Goal: Contribute content: Add original content to the website for others to see

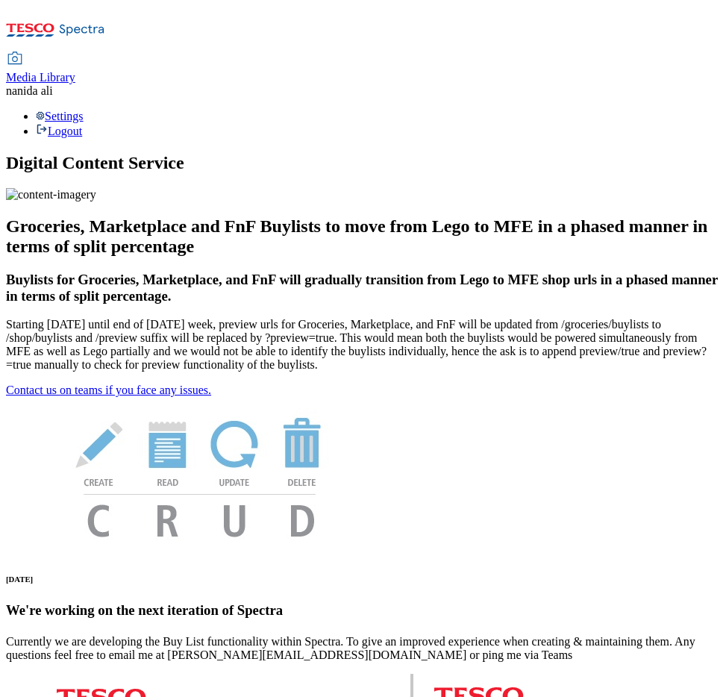
click at [105, 22] on icon at bounding box center [55, 34] width 99 height 31
click at [172, 153] on h1 "Digital Content Service" at bounding box center [363, 163] width 714 height 20
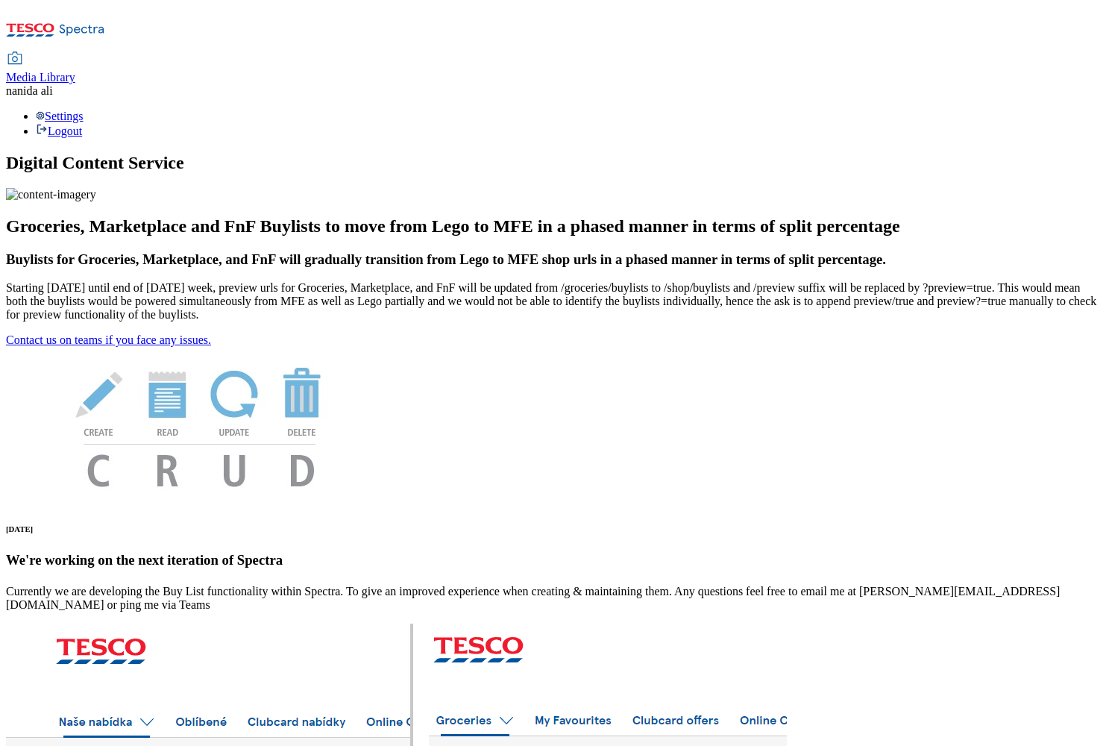
click at [75, 71] on span "Media Library" at bounding box center [40, 77] width 69 height 13
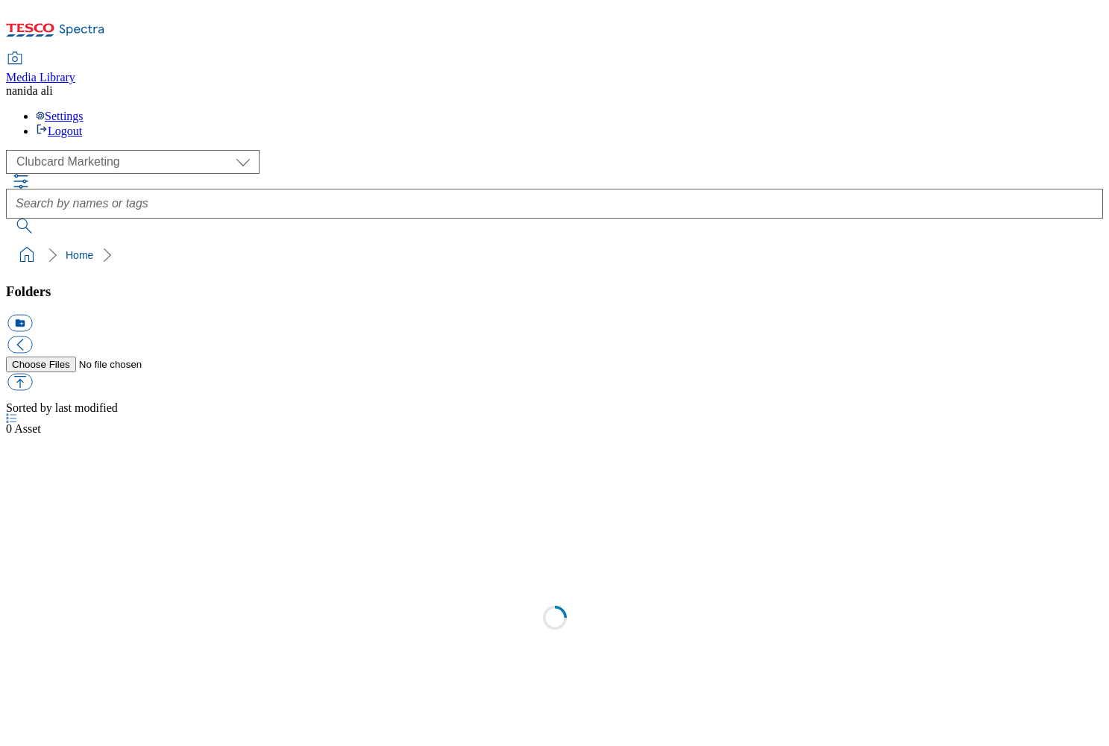
scroll to position [1, 0]
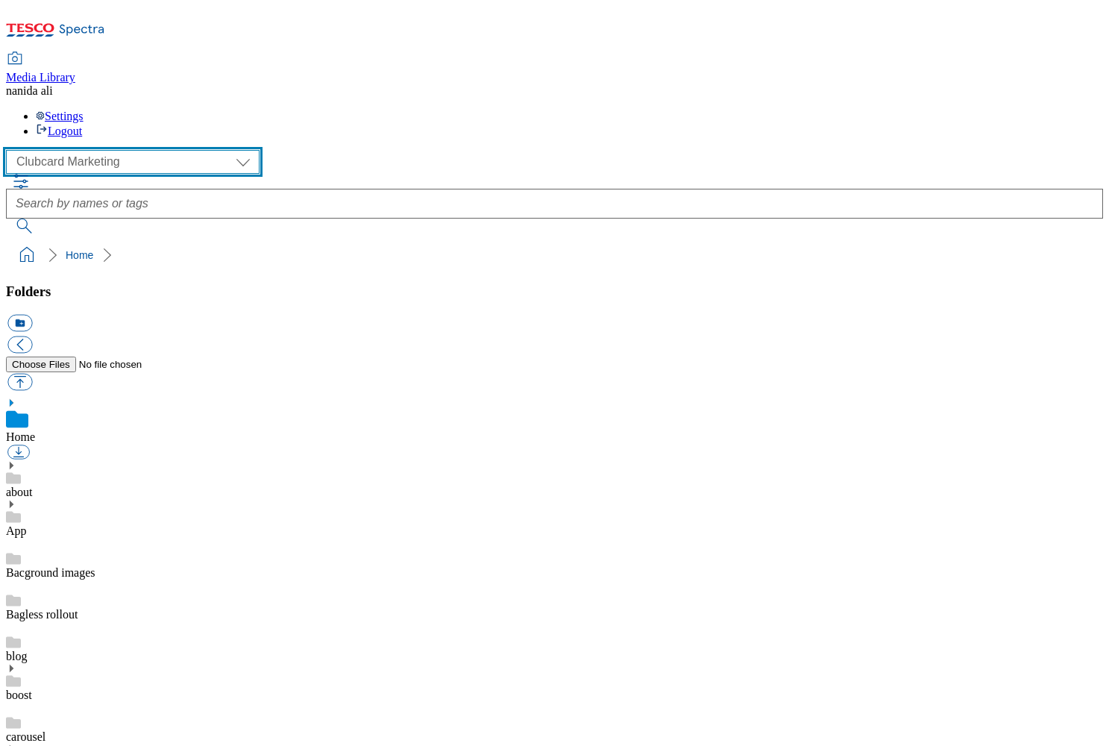
select select "flare-ghs-mktg"
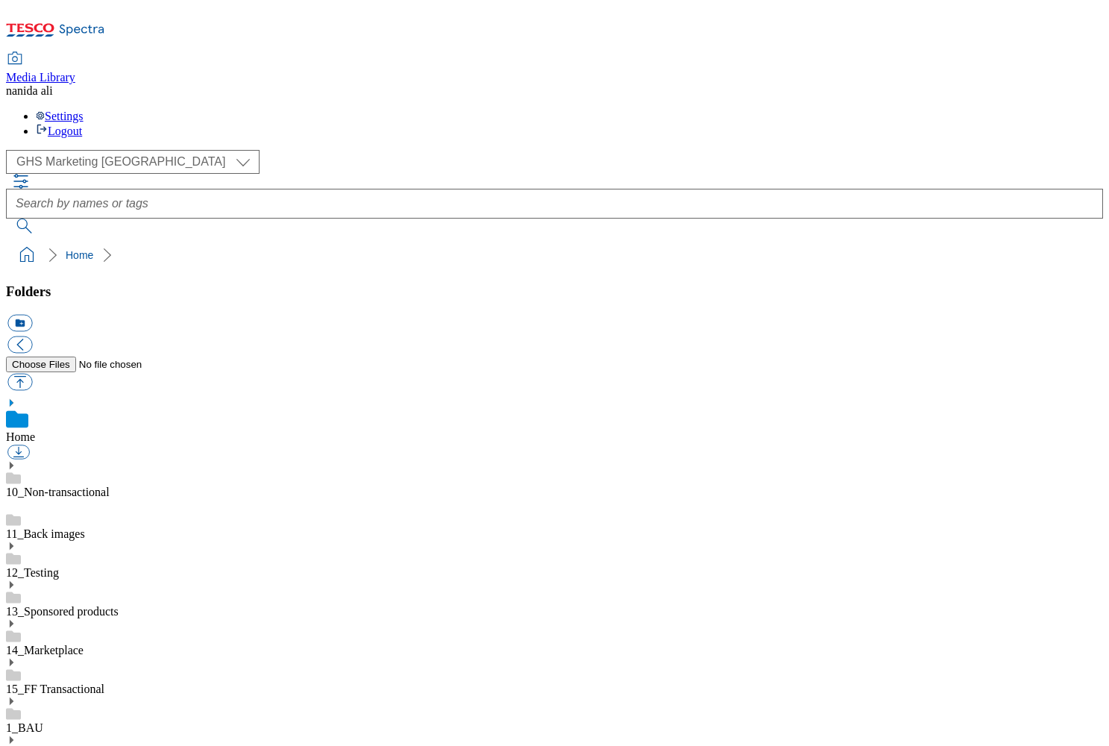
click at [16, 696] on icon at bounding box center [11, 740] width 10 height 10
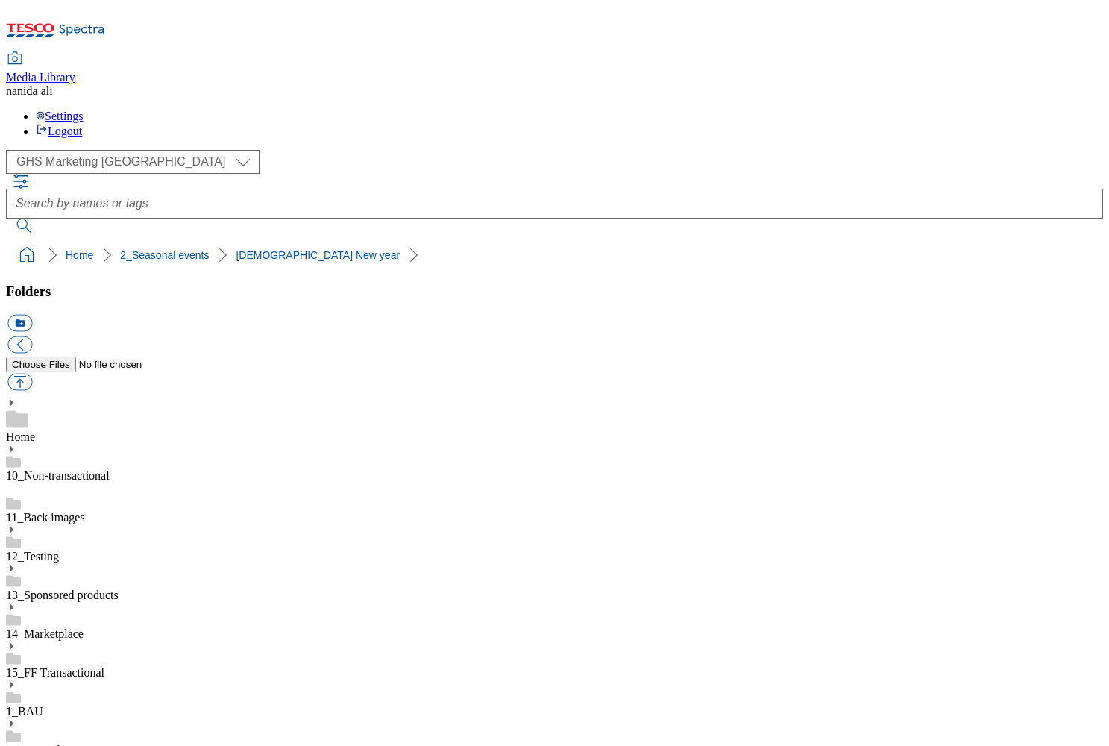
click at [32, 374] on button "button" at bounding box center [19, 382] width 25 height 17
type input "C:\fakepath\Search banner_Jewish new year.jpg"
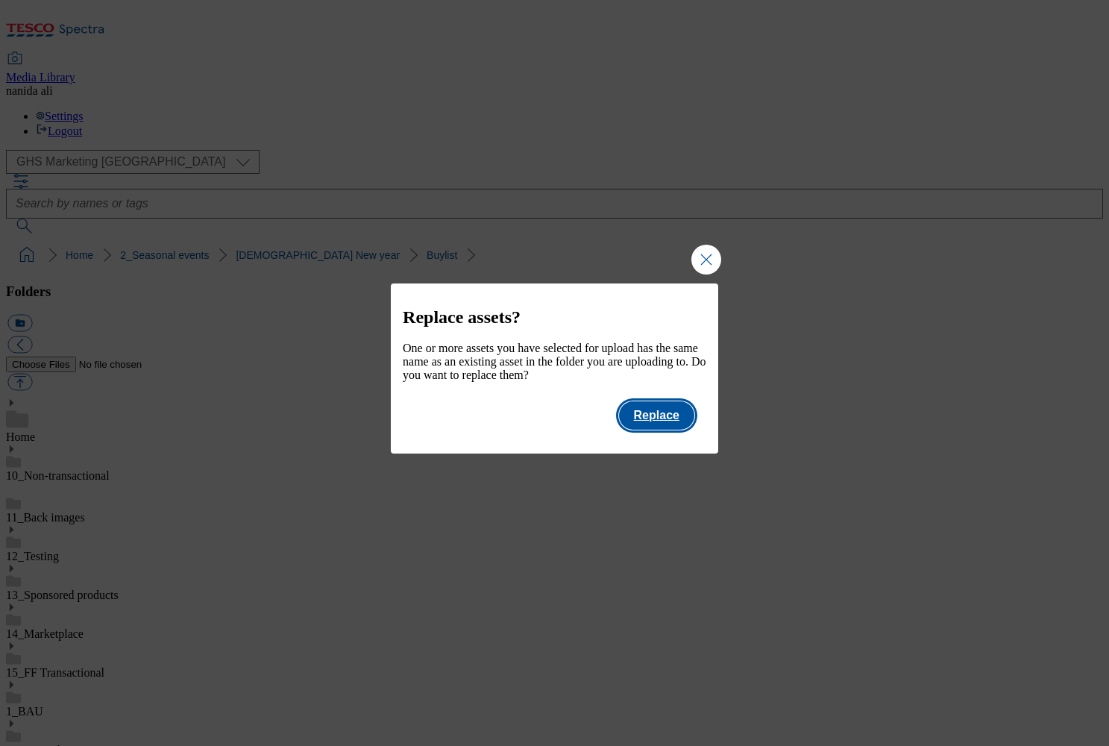
click at [660, 425] on button "Replace" at bounding box center [656, 415] width 75 height 28
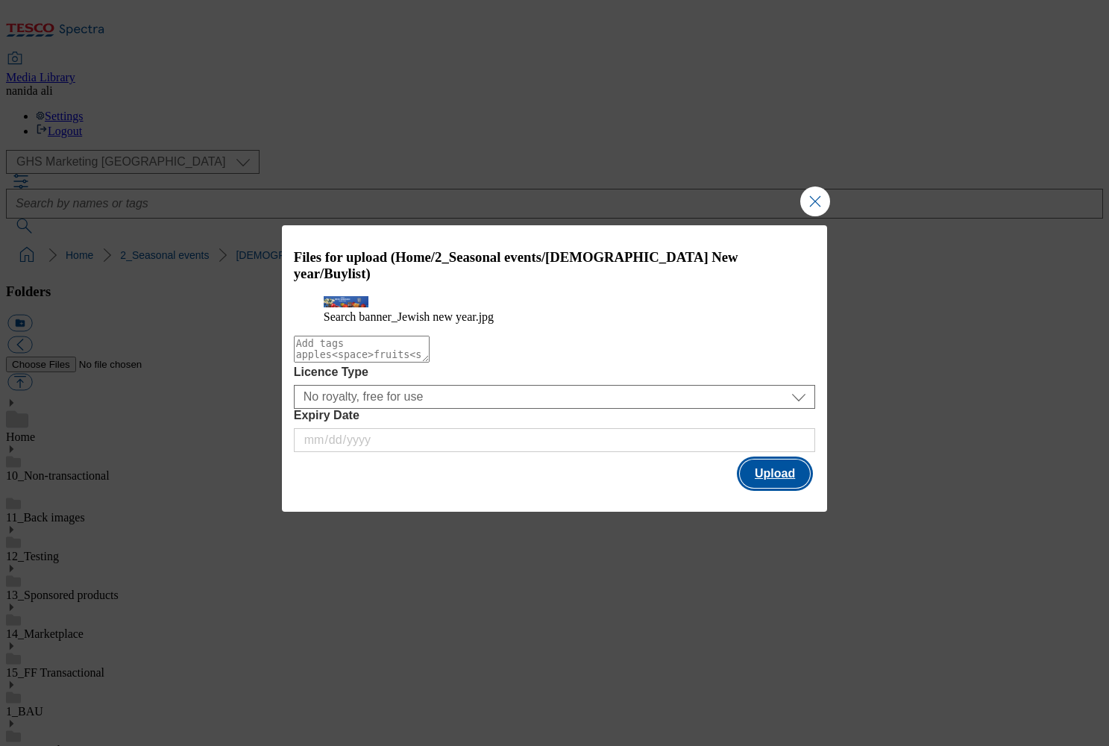
click at [725, 481] on button "Upload" at bounding box center [775, 473] width 70 height 28
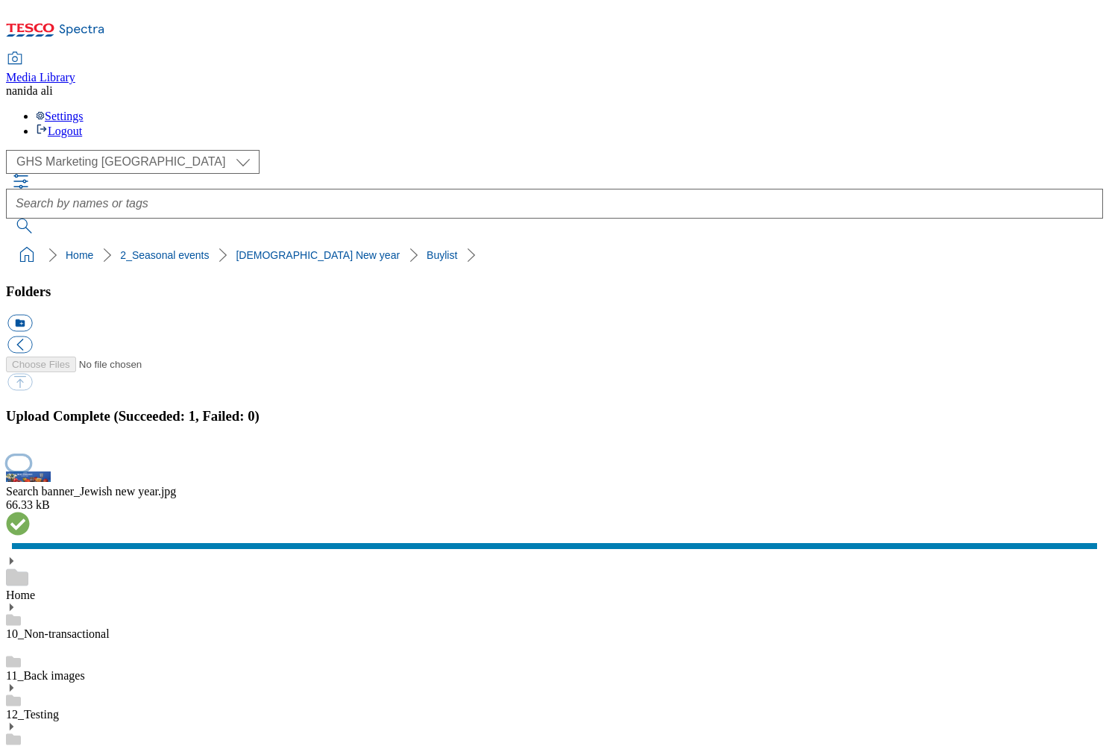
click at [30, 456] on button "button" at bounding box center [18, 463] width 22 height 14
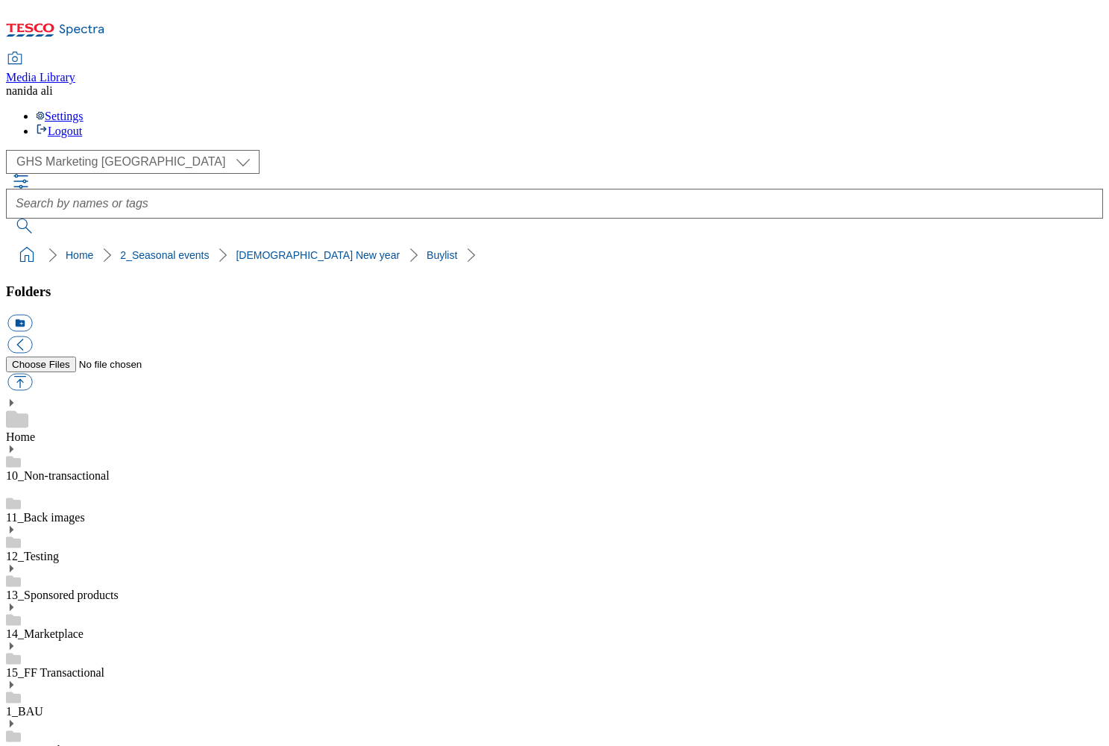
click at [32, 374] on button "button" at bounding box center [19, 382] width 25 height 17
type input "C:\fakepath\Search banner_Jewish new year.jpg"
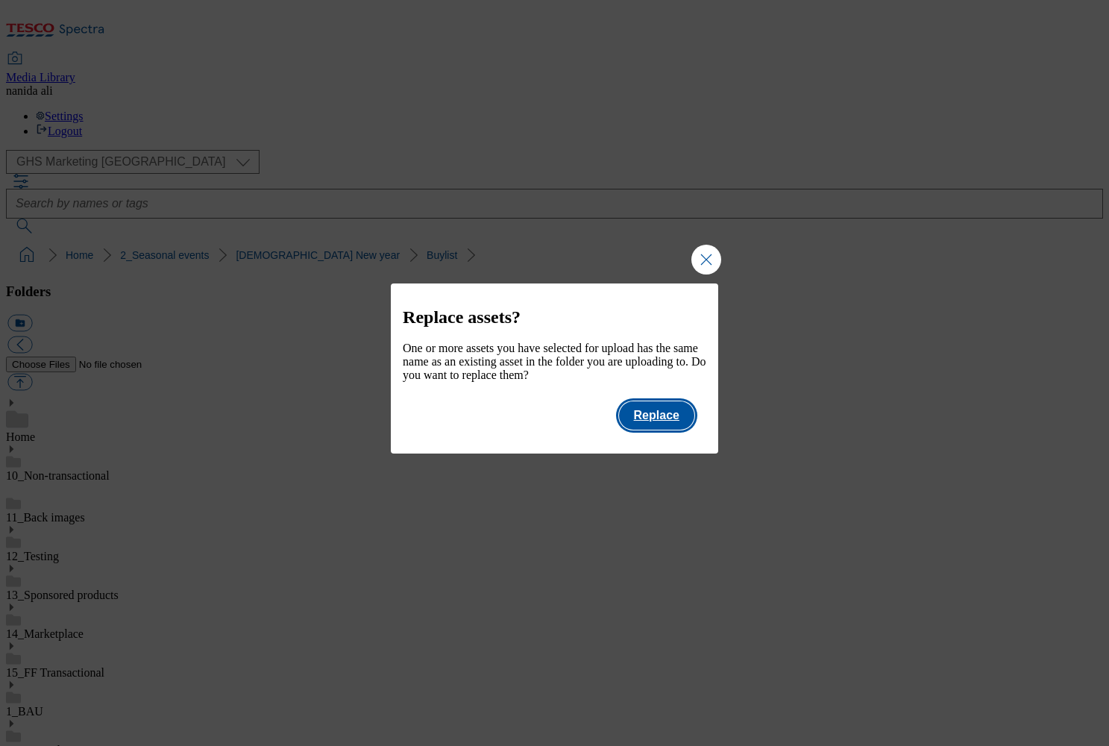
click at [685, 421] on button "Replace" at bounding box center [656, 415] width 75 height 28
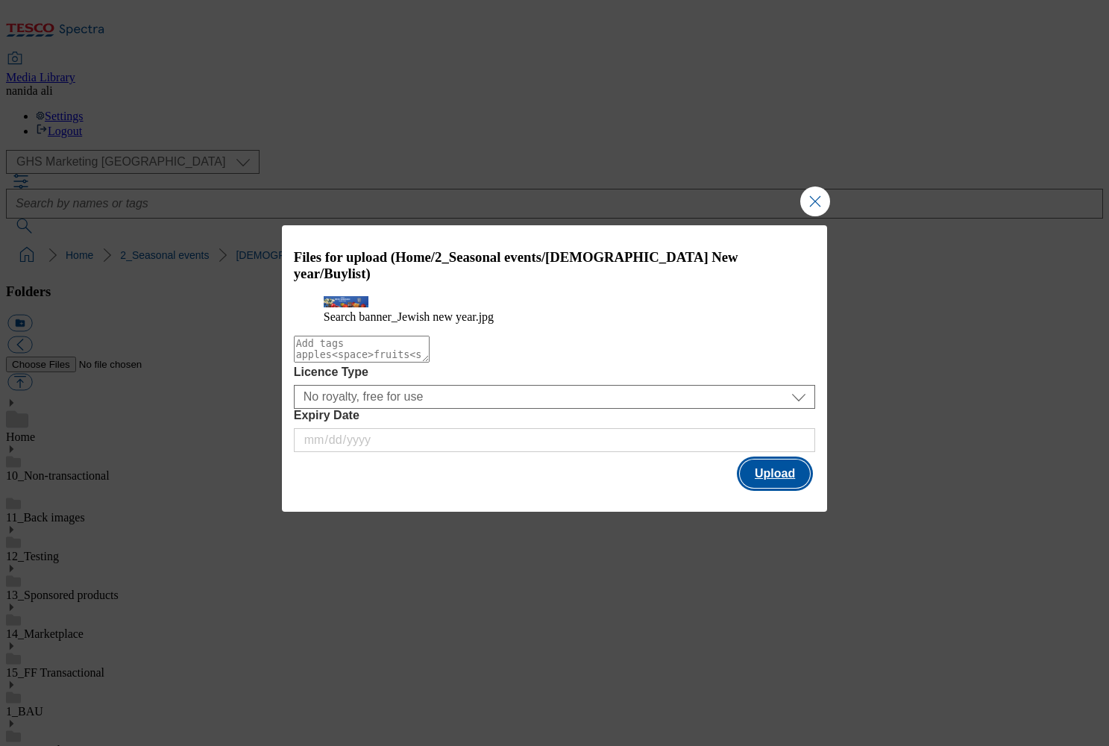
click at [725, 488] on button "Upload" at bounding box center [775, 473] width 70 height 28
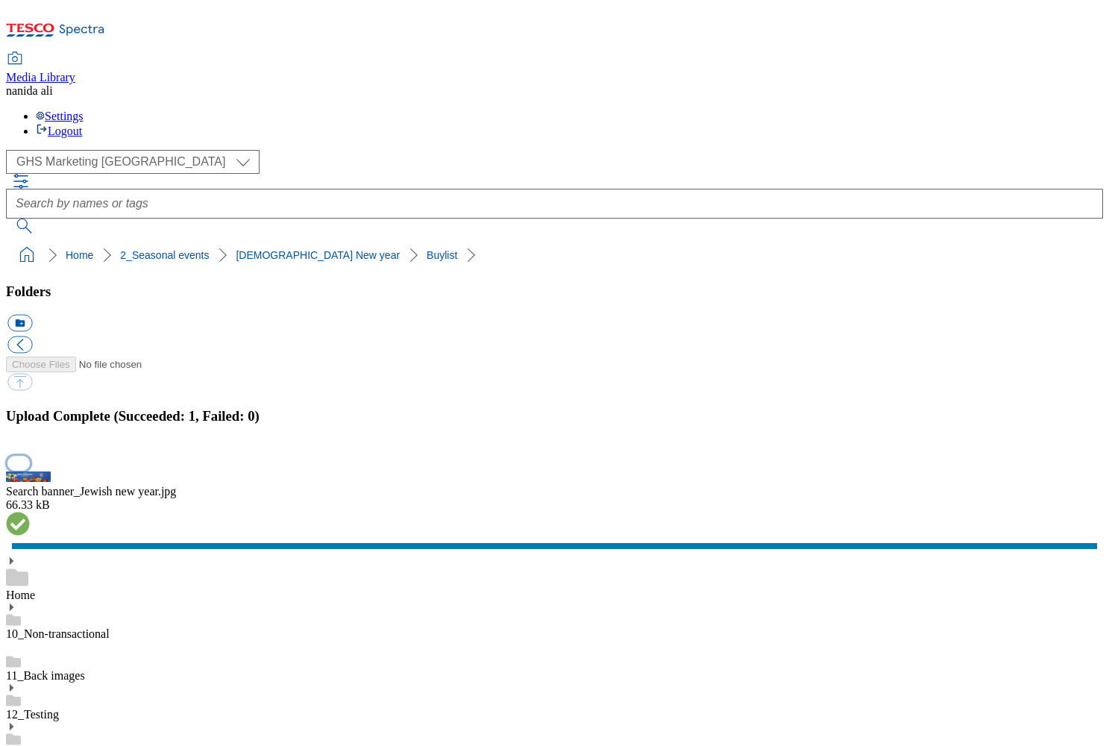
click at [30, 456] on button "button" at bounding box center [18, 463] width 22 height 14
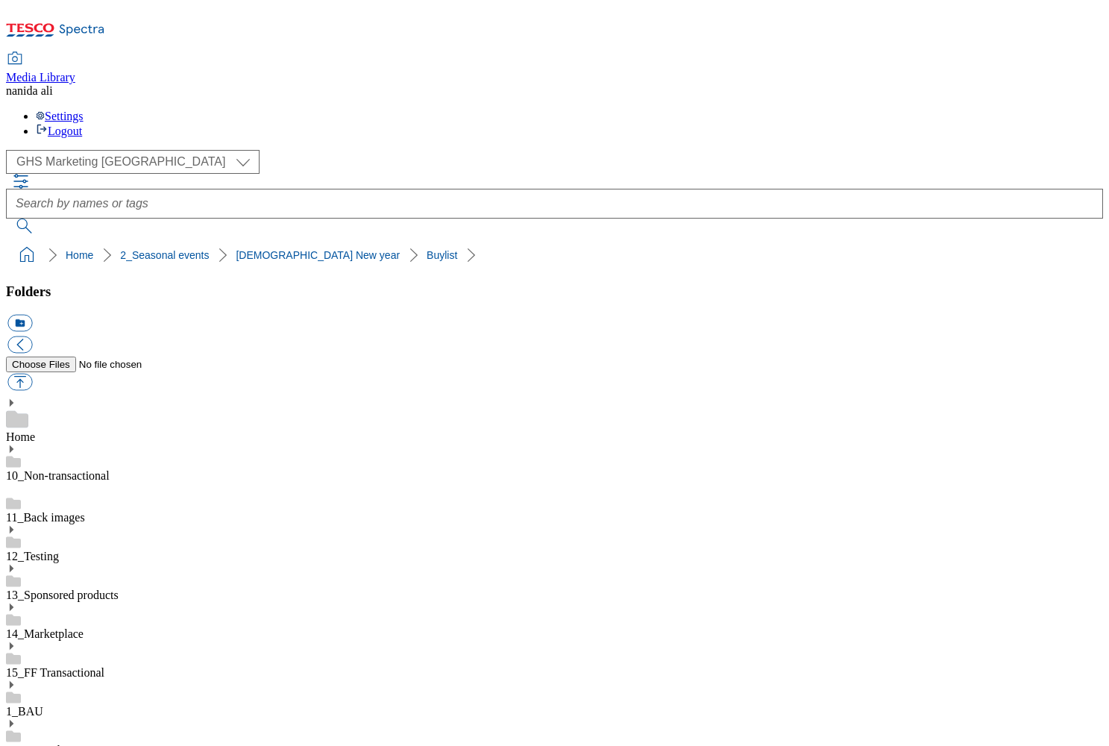
scroll to position [0, 0]
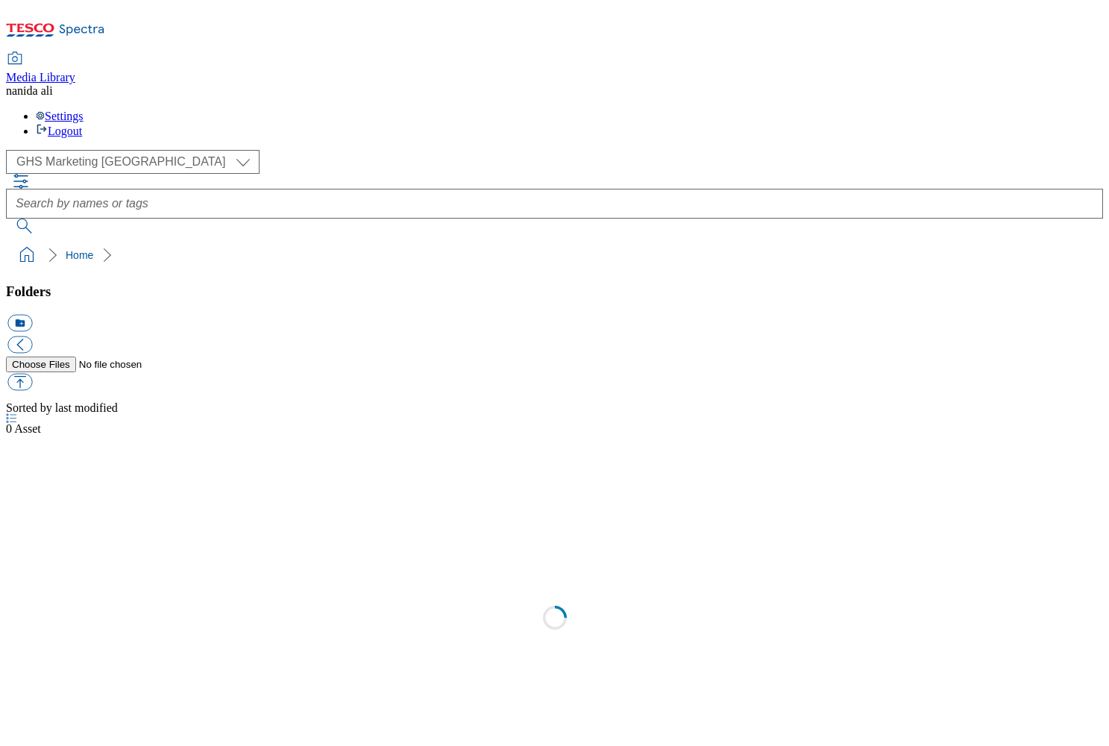
select select "flare-ghs-mktg"
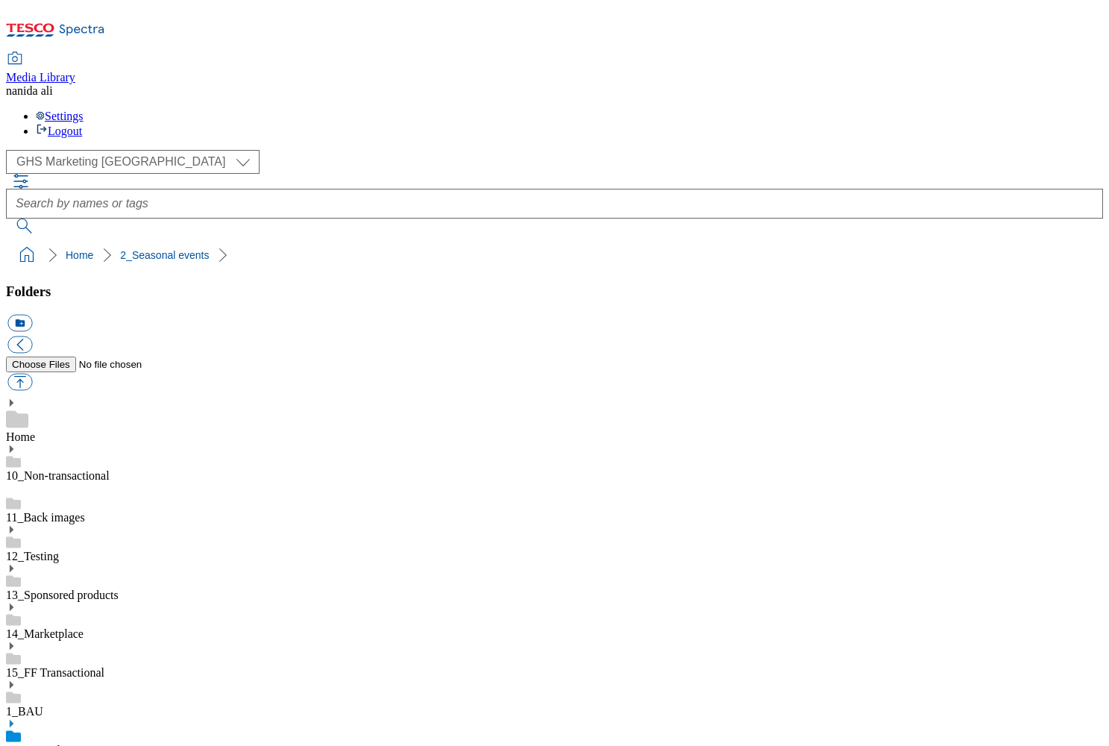
click at [16, 718] on icon at bounding box center [11, 723] width 10 height 10
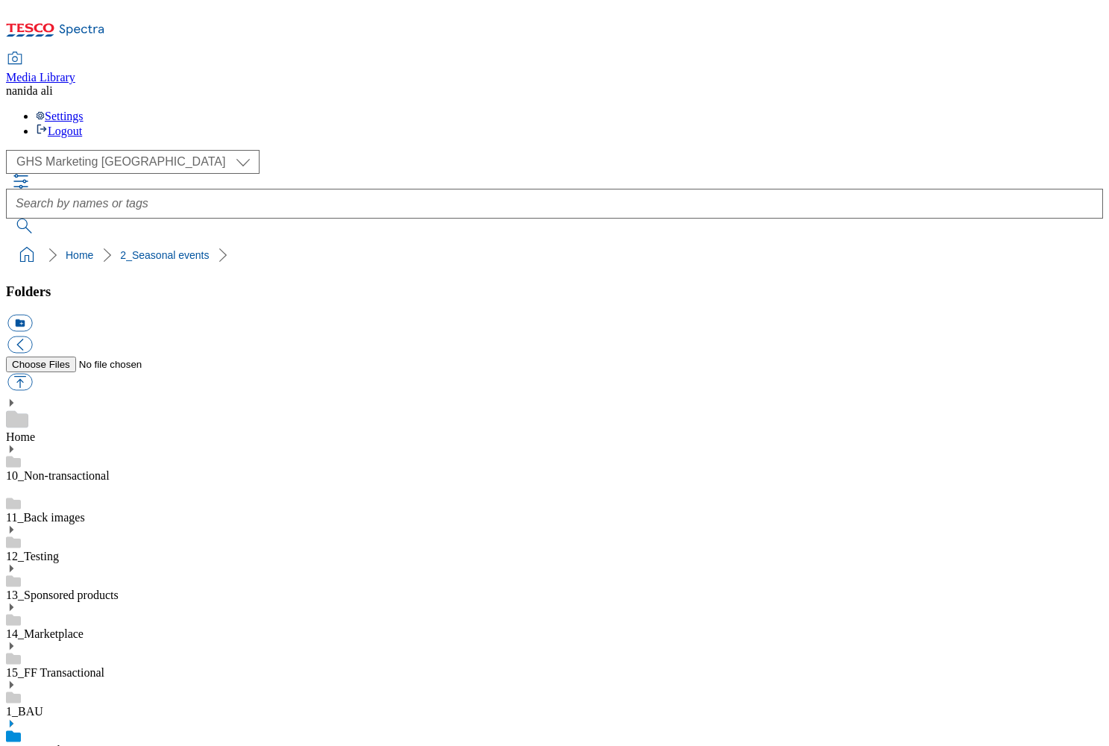
click at [32, 374] on button "button" at bounding box center [19, 382] width 25 height 17
type input "C:\fakepath\Search banner_Jewish new year.jpg"
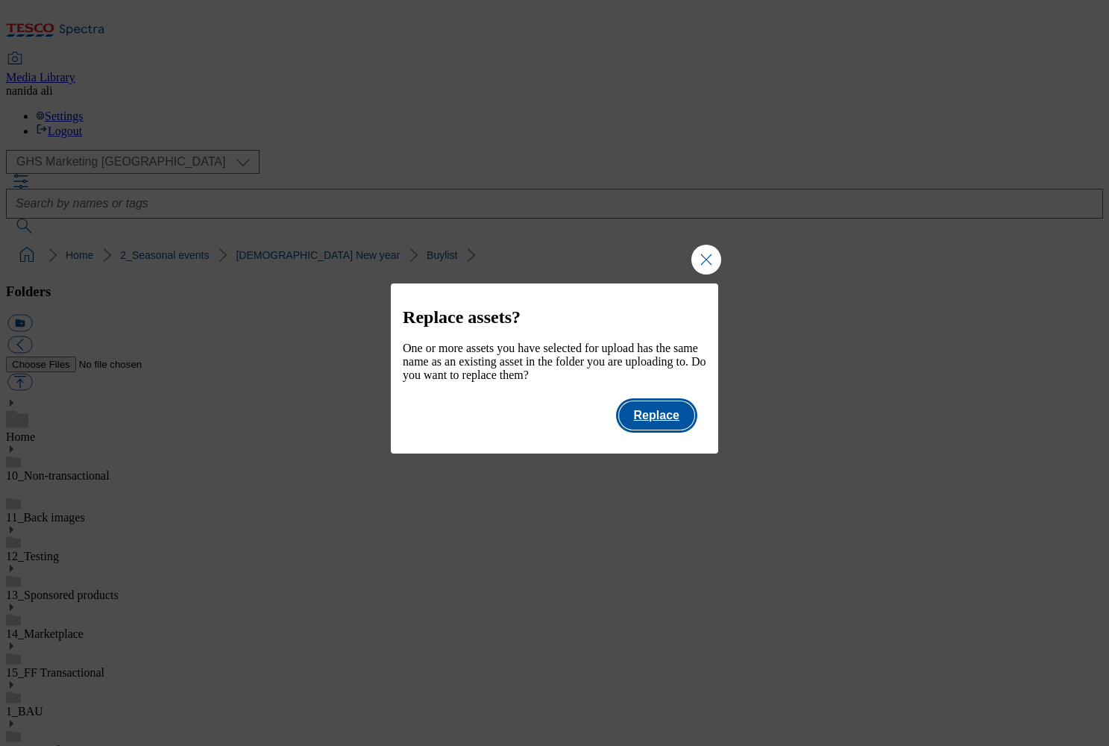
click at [660, 430] on button "Replace" at bounding box center [656, 415] width 75 height 28
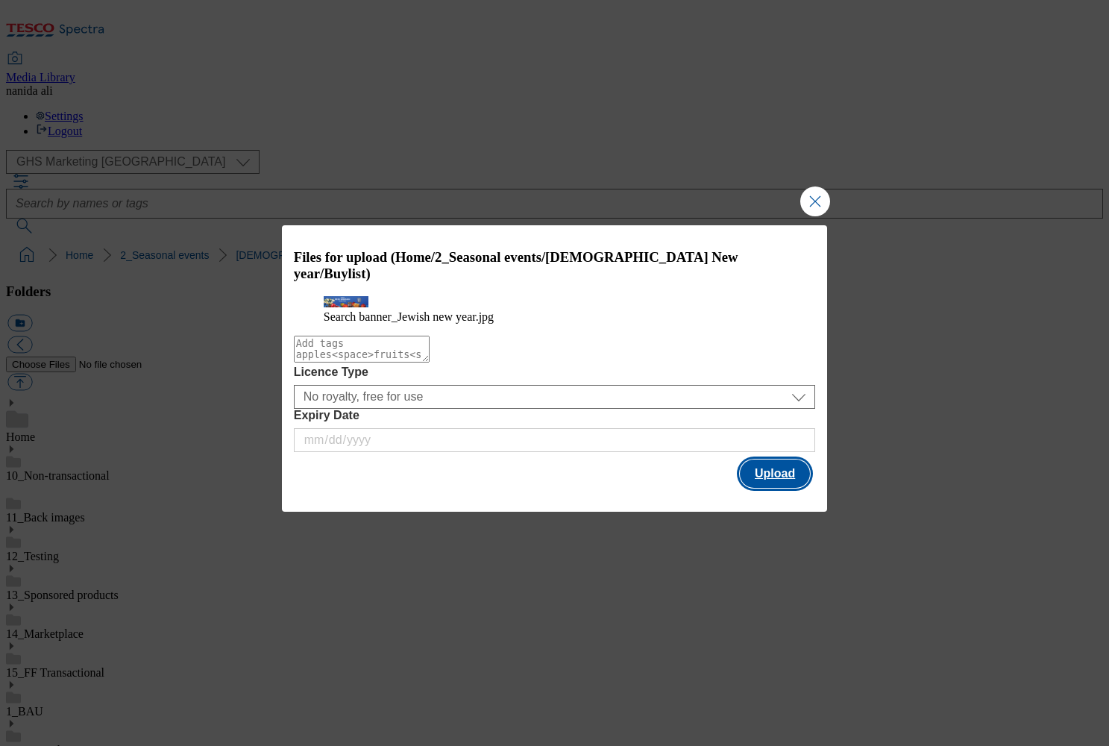
click at [770, 486] on button "Upload" at bounding box center [775, 473] width 70 height 28
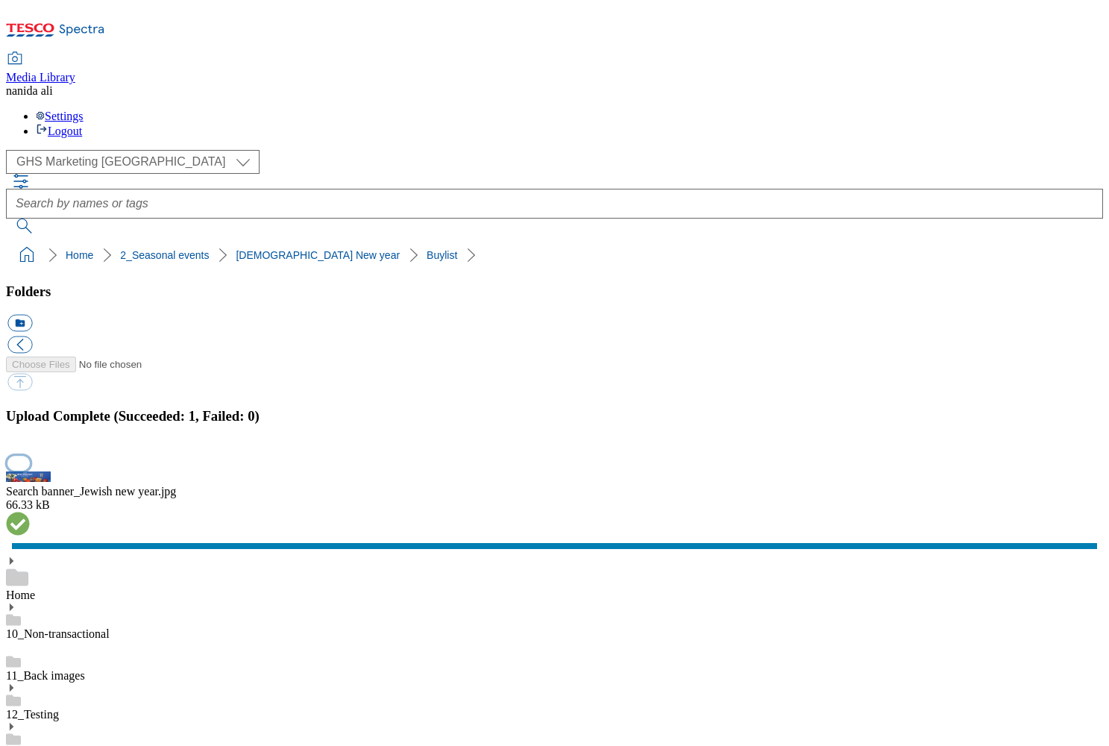
click at [30, 456] on button "button" at bounding box center [18, 463] width 22 height 14
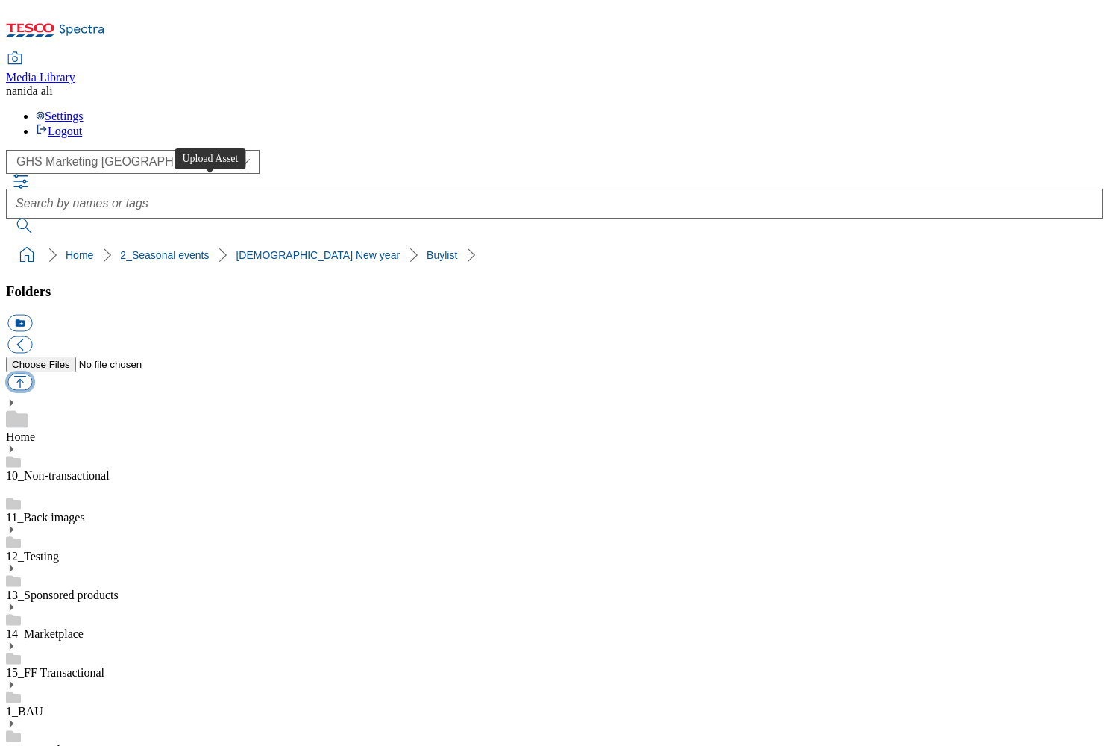
click at [32, 374] on button "button" at bounding box center [19, 382] width 25 height 17
type input "C:\fakepath\Search banner_Jewish new year.jpg"
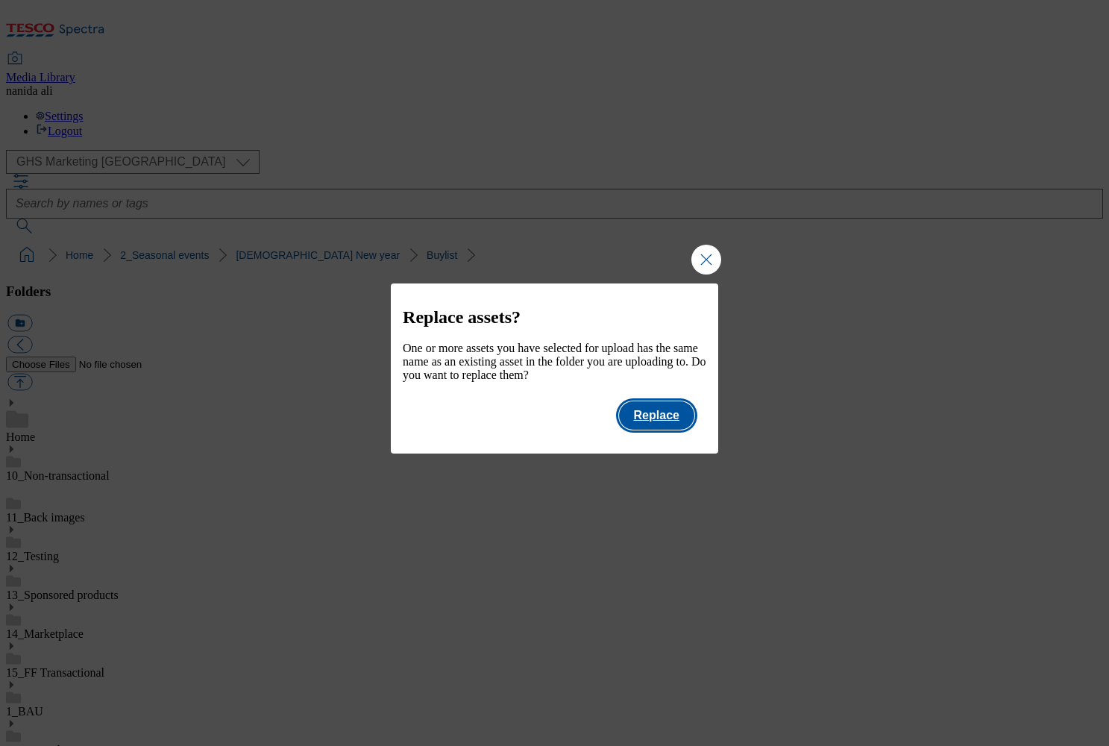
click at [639, 428] on button "Replace" at bounding box center [656, 415] width 75 height 28
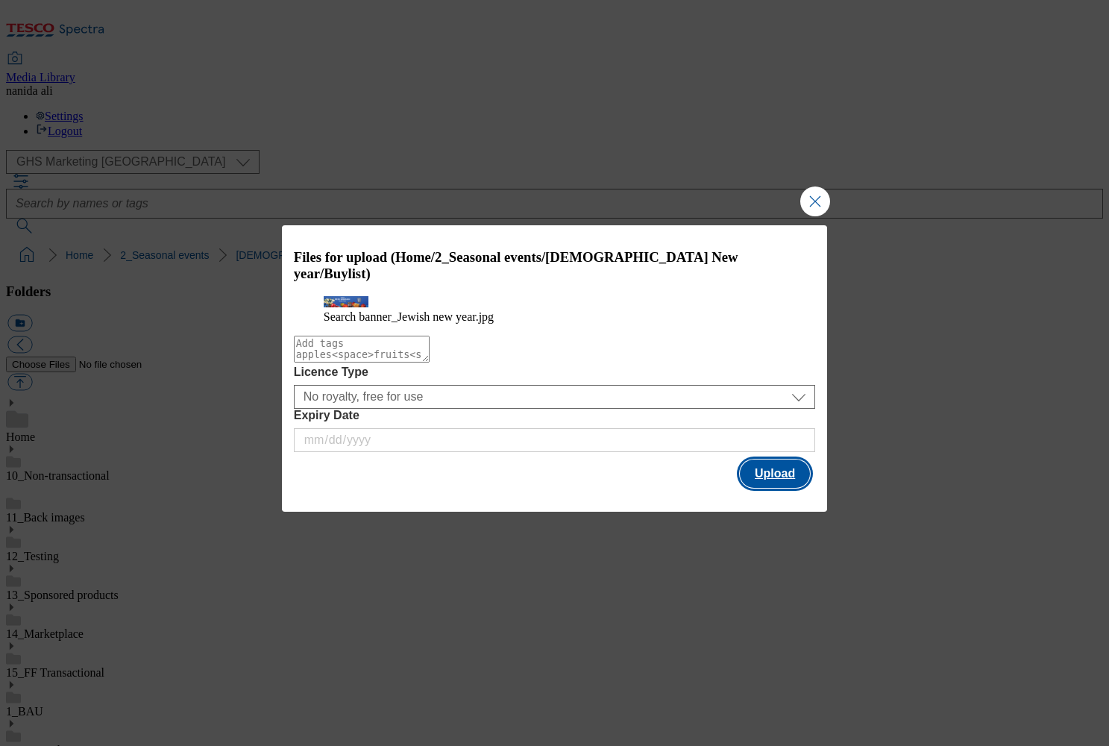
click at [770, 488] on button "Upload" at bounding box center [775, 473] width 70 height 28
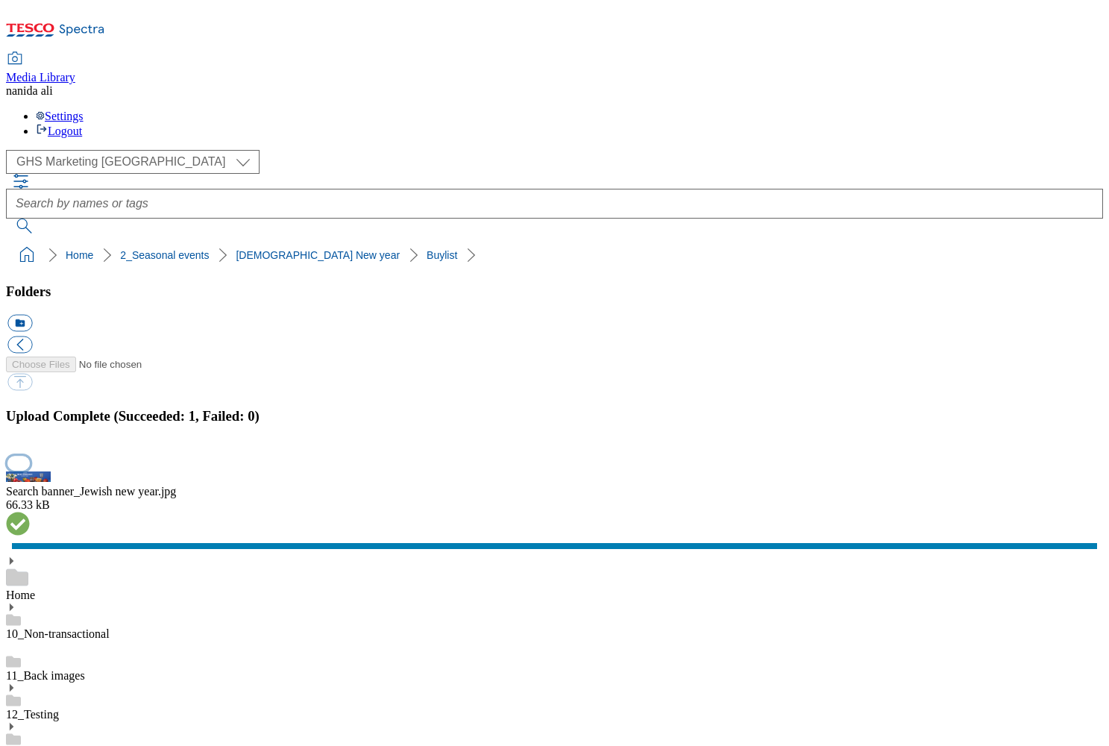
click at [30, 456] on button "button" at bounding box center [18, 463] width 22 height 14
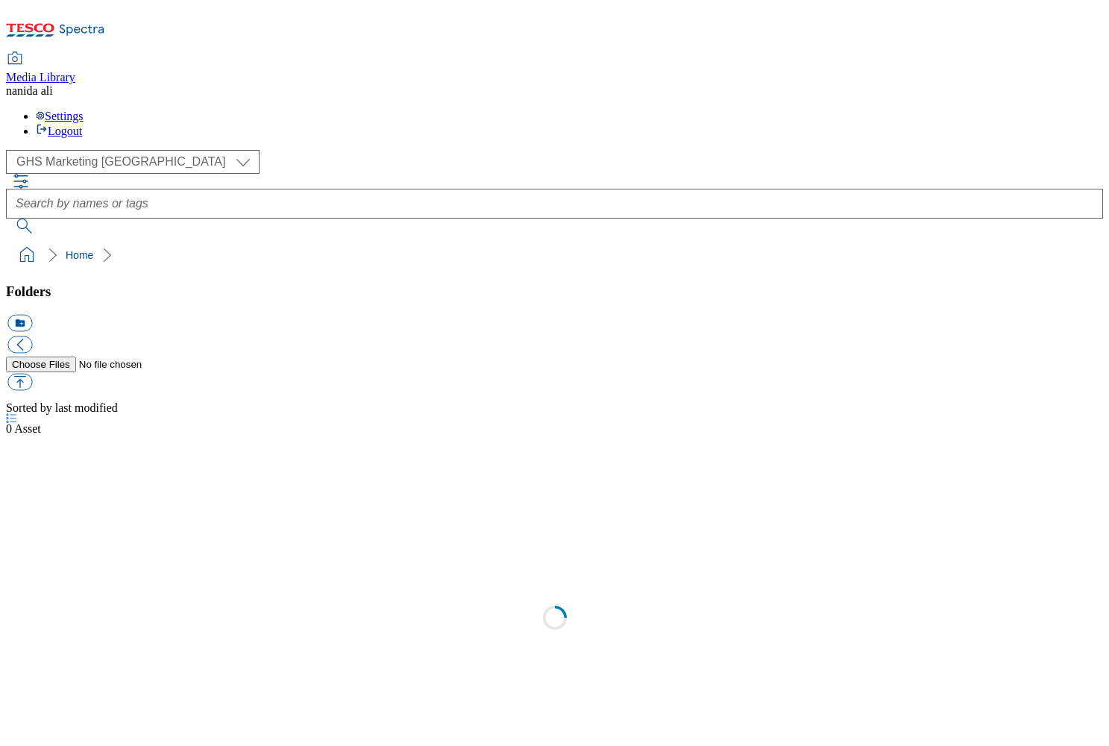
select select "flare-ghs-mktg"
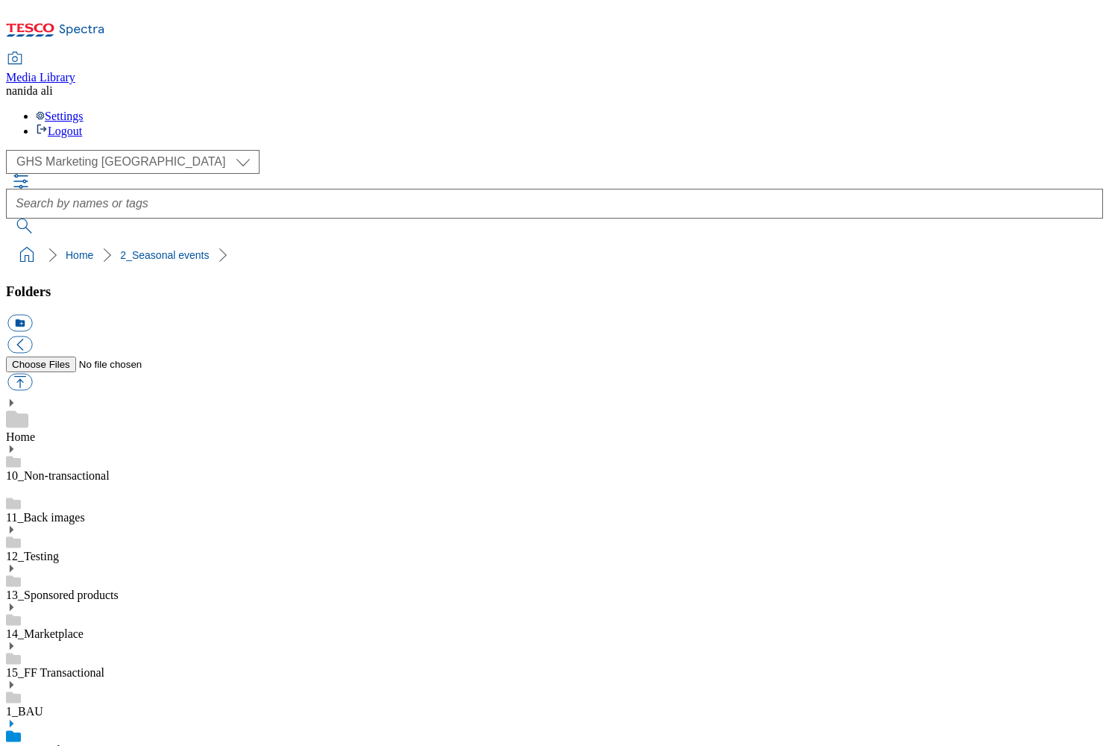
scroll to position [1, 0]
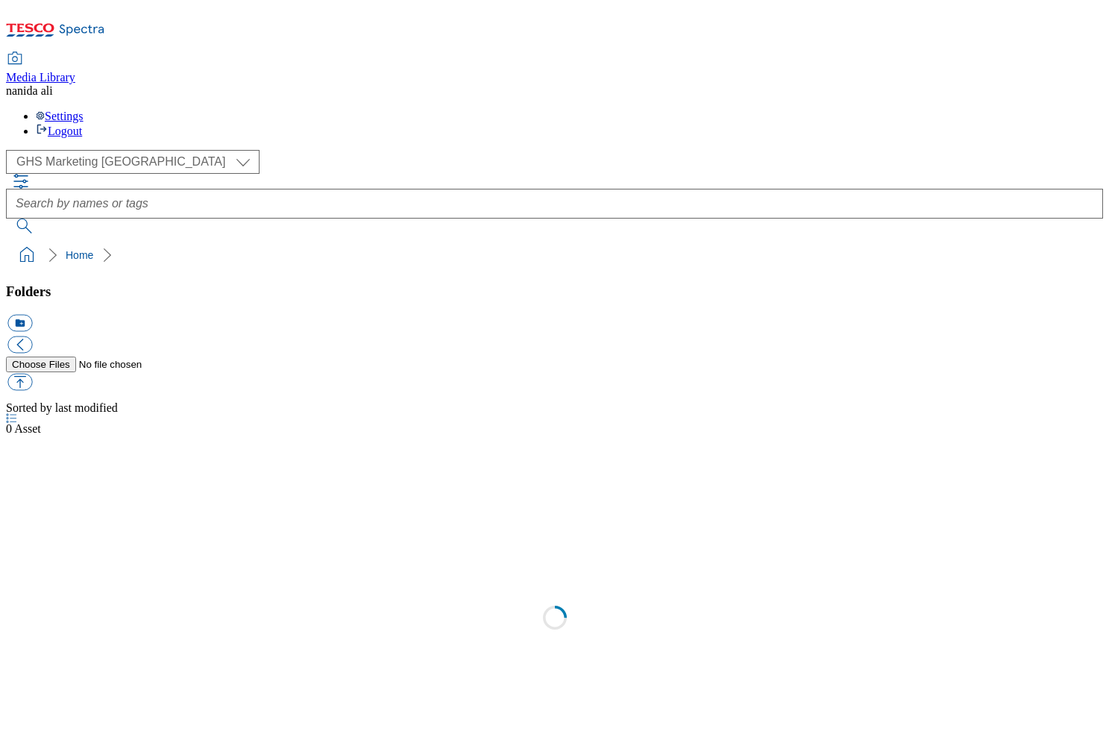
select select "flare-ghs-mktg"
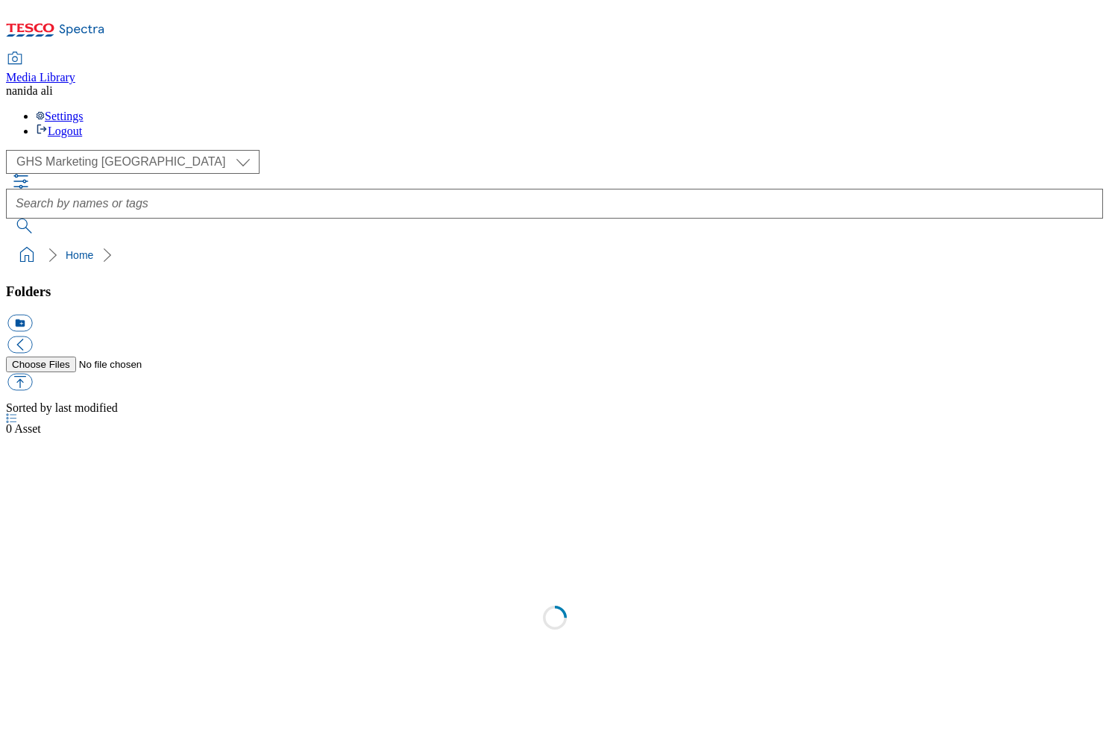
select select "flare-ghs-mktg"
